Goal: Task Accomplishment & Management: Manage account settings

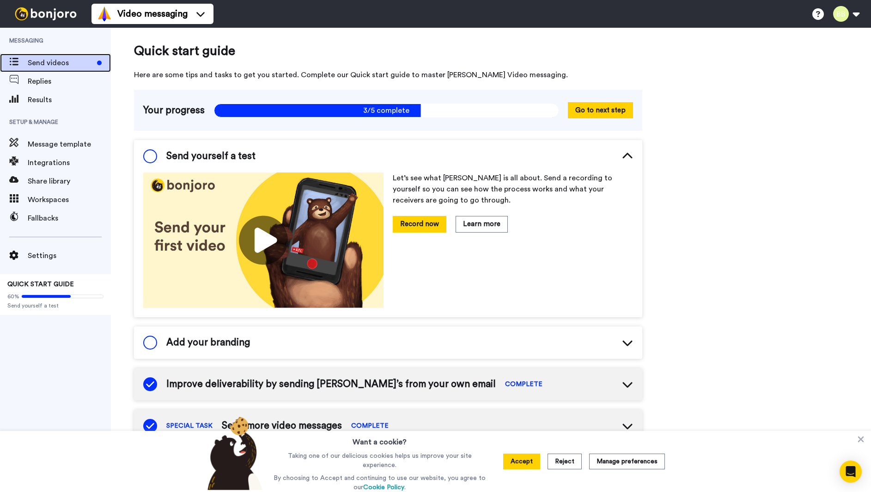
click at [37, 61] on span "Send videos" at bounding box center [61, 62] width 66 height 11
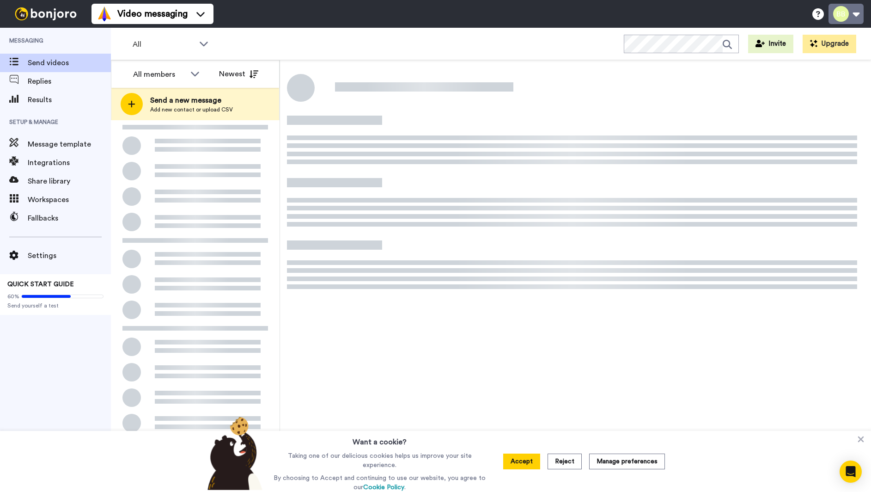
click at [846, 18] on button at bounding box center [846, 14] width 35 height 20
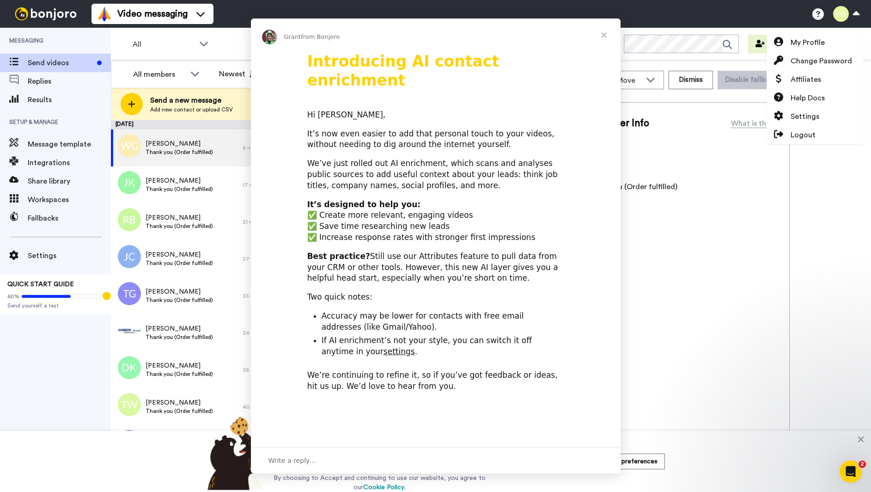
click at [804, 122] on div "Intercom messenger" at bounding box center [435, 246] width 871 height 492
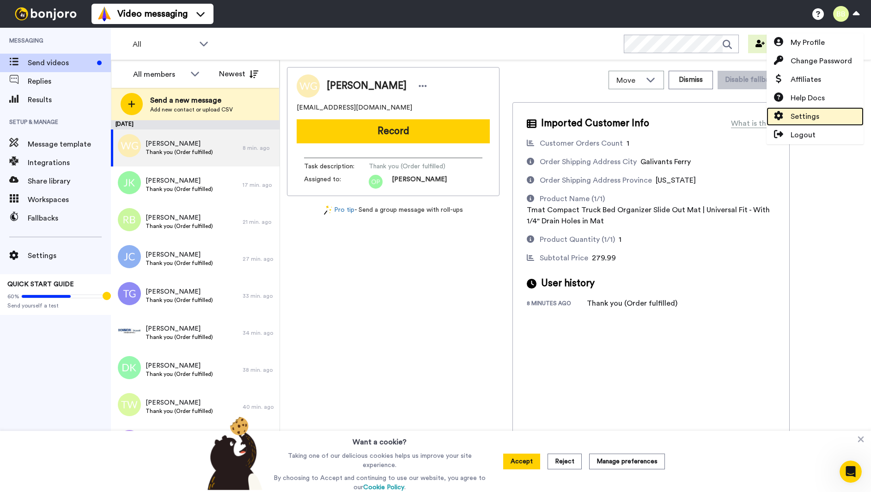
click at [789, 112] on span at bounding box center [779, 116] width 24 height 11
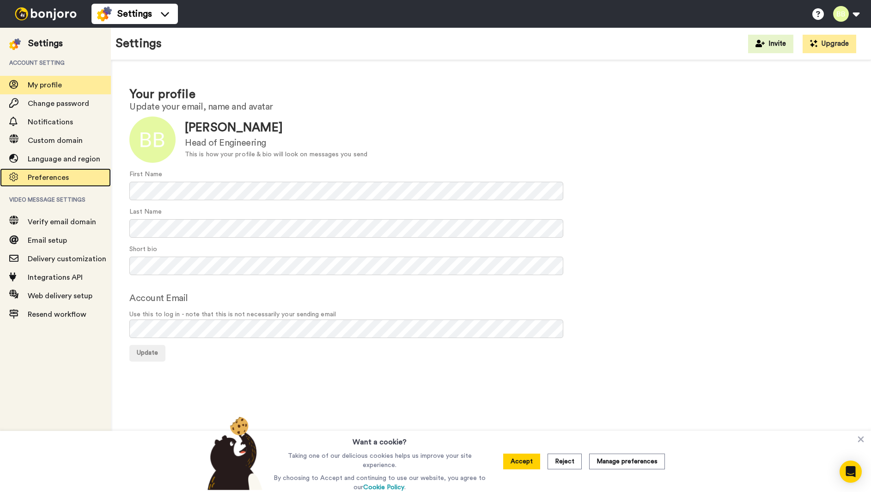
click at [49, 182] on span "Preferences" at bounding box center [69, 177] width 83 height 11
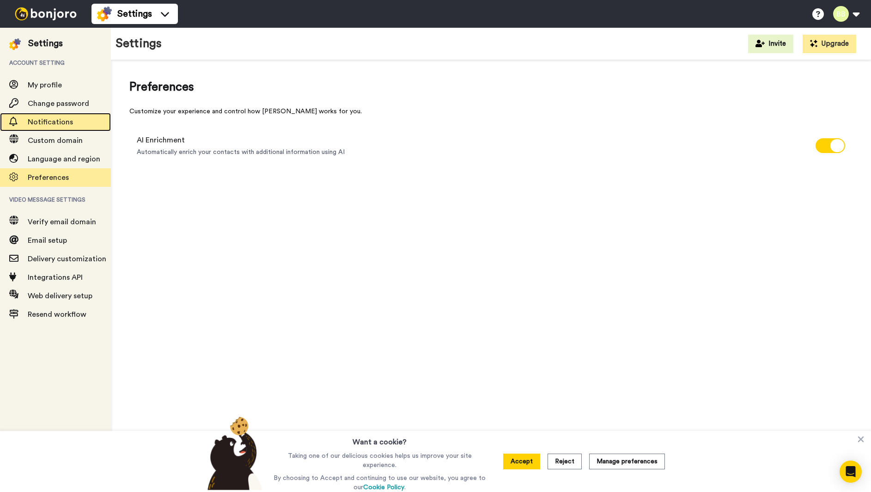
click at [49, 121] on span "Notifications" at bounding box center [50, 121] width 45 height 7
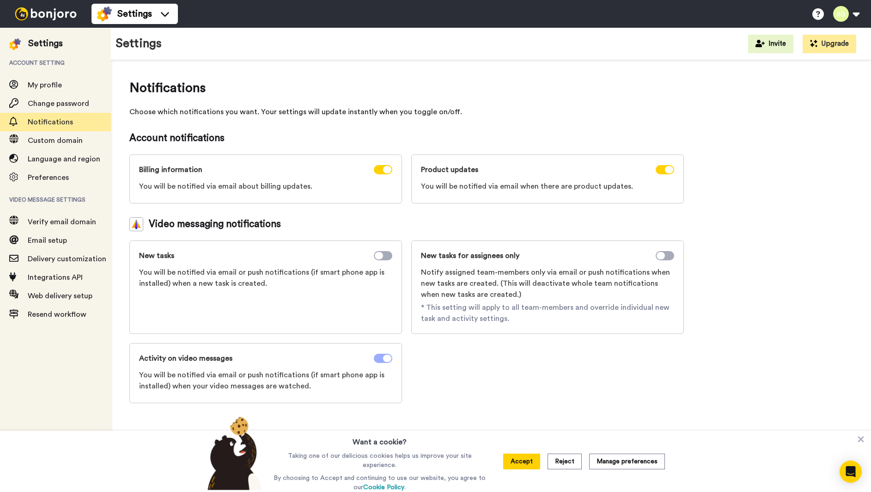
click at [388, 357] on icon at bounding box center [387, 358] width 8 height 7
click at [670, 168] on icon at bounding box center [669, 169] width 8 height 7
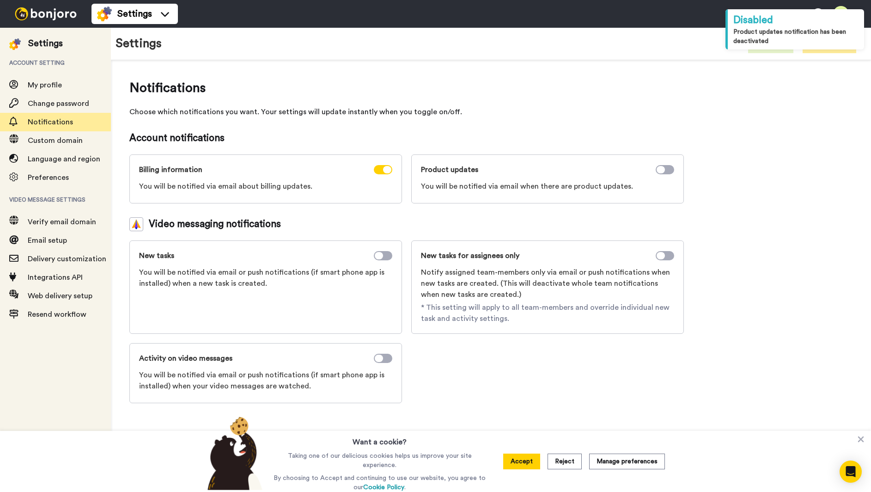
click at [556, 103] on div "Notifications Choose which notifications you want. Your settings will update in…" at bounding box center [406, 98] width 555 height 39
